Goal: Task Accomplishment & Management: Complete application form

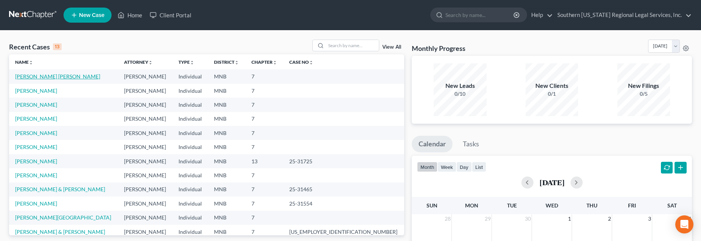
click at [33, 77] on link "[PERSON_NAME] [PERSON_NAME]" at bounding box center [57, 76] width 85 height 6
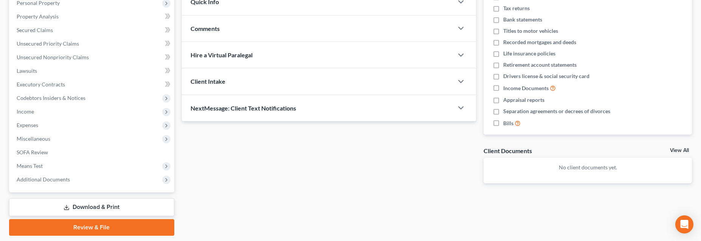
scroll to position [159, 0]
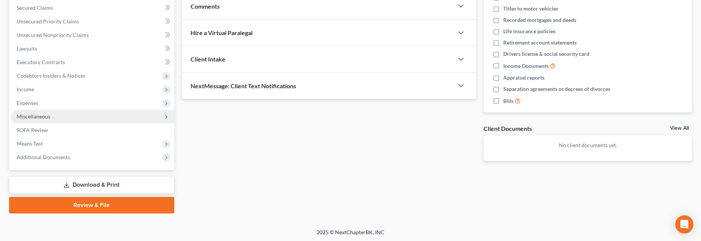
click at [35, 118] on span "Miscellaneous" at bounding box center [34, 116] width 34 height 6
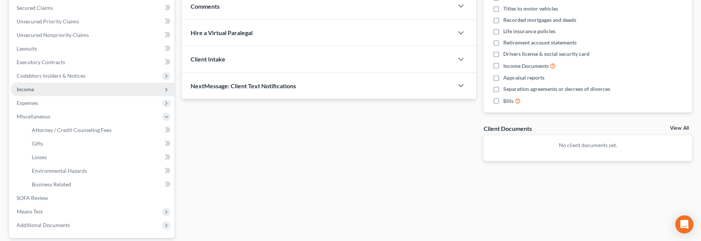
click at [25, 90] on span "Income" at bounding box center [25, 89] width 17 height 6
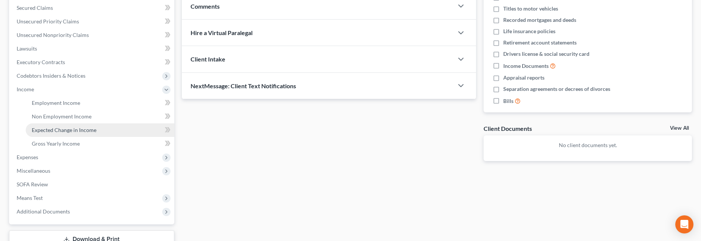
click at [66, 127] on span "Expected Change in Income" at bounding box center [64, 130] width 65 height 6
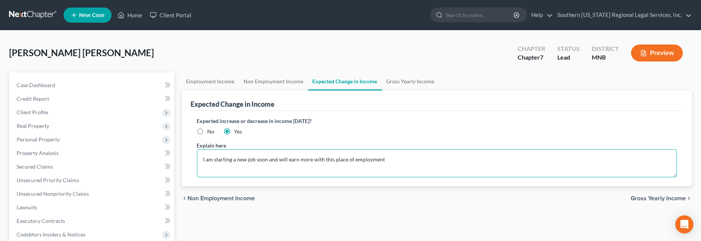
drag, startPoint x: 203, startPoint y: 159, endPoint x: 478, endPoint y: 163, distance: 275.2
click at [478, 163] on textarea "I am starting a new job soon and will earn more with this place of employment" at bounding box center [437, 164] width 480 height 28
type textarea "C"
type textarea "Debtor has just started a new job. Income will increase to $814.00"
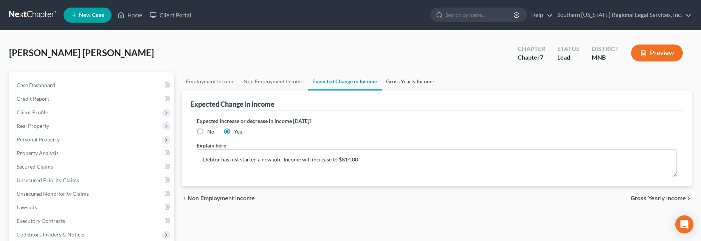
click at [412, 81] on link "Gross Yearly Income" at bounding box center [410, 82] width 57 height 18
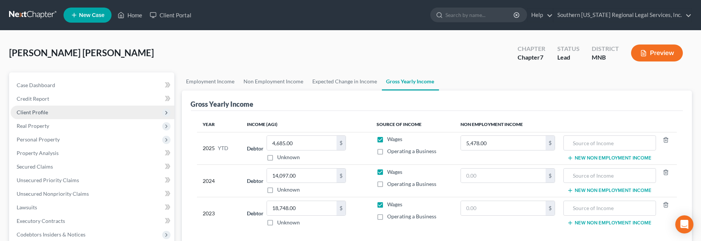
click at [33, 111] on span "Client Profile" at bounding box center [32, 112] width 31 height 6
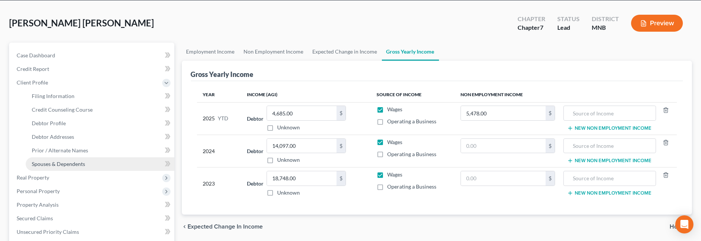
scroll to position [103, 0]
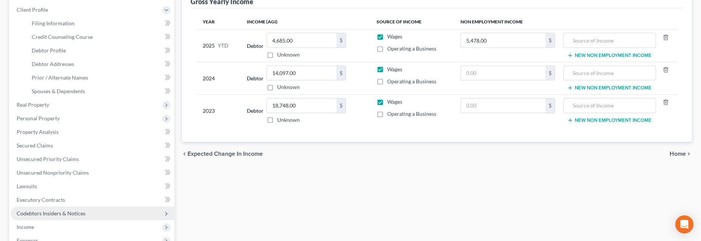
drag, startPoint x: 46, startPoint y: 213, endPoint x: 93, endPoint y: 211, distance: 46.9
click at [46, 213] on span "Codebtors Insiders & Notices" at bounding box center [51, 214] width 69 height 6
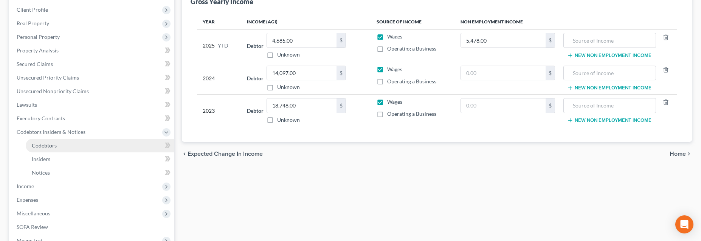
click at [44, 145] on span "Codebtors" at bounding box center [44, 145] width 25 height 6
